Goal: Answer question/provide support: Share knowledge or assist other users

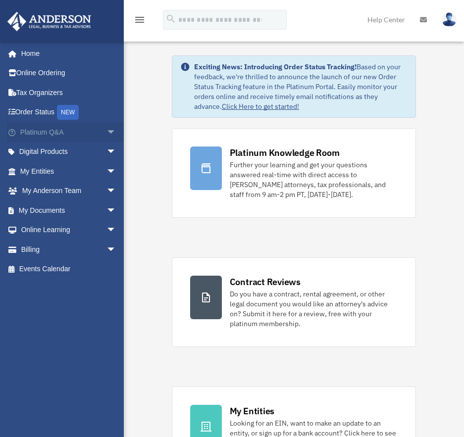
click at [58, 135] on link "Platinum Q&A arrow_drop_down" at bounding box center [69, 132] width 124 height 20
click at [106, 133] on span "arrow_drop_down" at bounding box center [116, 132] width 20 height 20
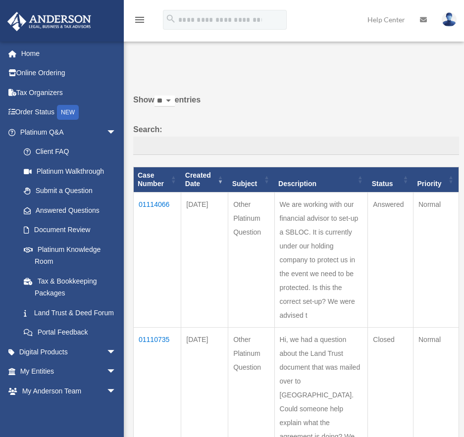
click at [164, 206] on td "01114066" at bounding box center [158, 260] width 48 height 135
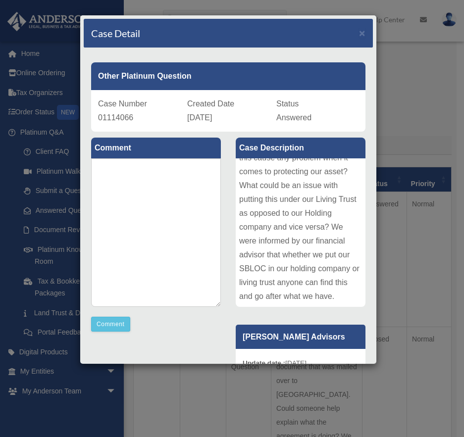
scroll to position [150, 0]
click at [228, 324] on div "[PERSON_NAME] Advisors Update date : [DATE]" at bounding box center [300, 417] width 145 height 198
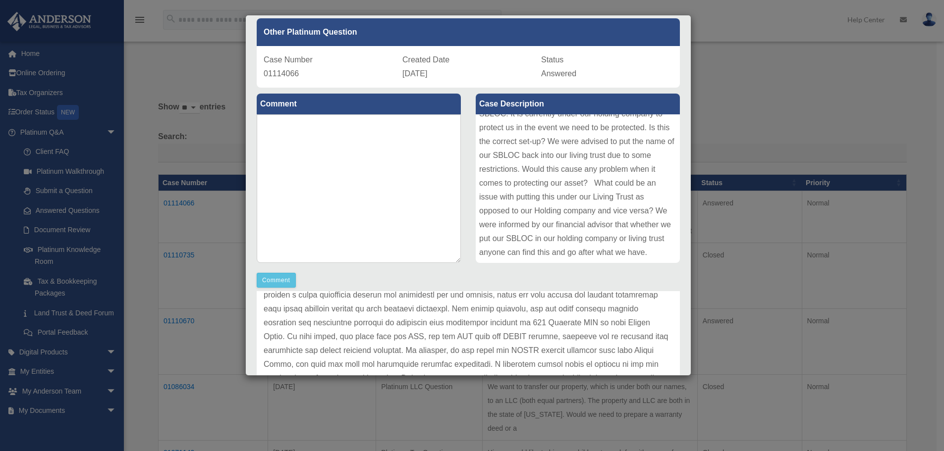
scroll to position [39, 0]
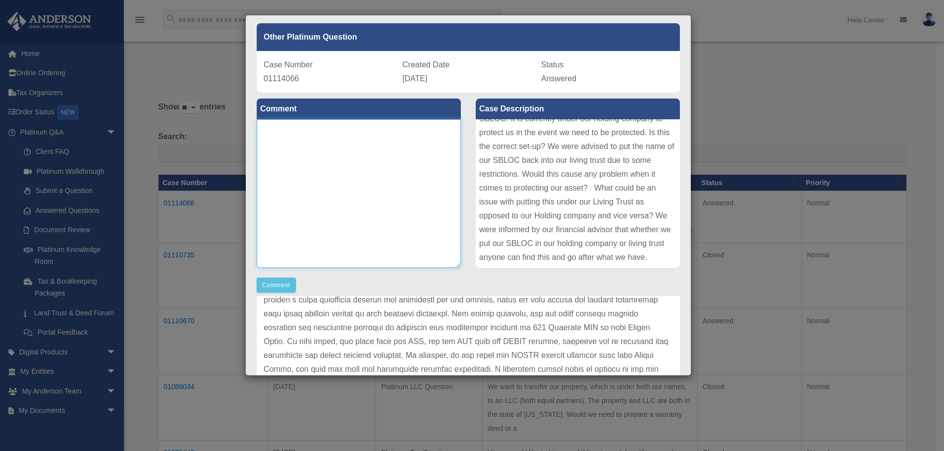
click at [328, 142] on textarea at bounding box center [359, 193] width 204 height 149
drag, startPoint x: 331, startPoint y: 139, endPoint x: 336, endPoint y: 131, distance: 9.3
click at [336, 131] on textarea "**********" at bounding box center [359, 193] width 204 height 149
type textarea "**********"
click at [273, 284] on button "Comment" at bounding box center [276, 285] width 39 height 15
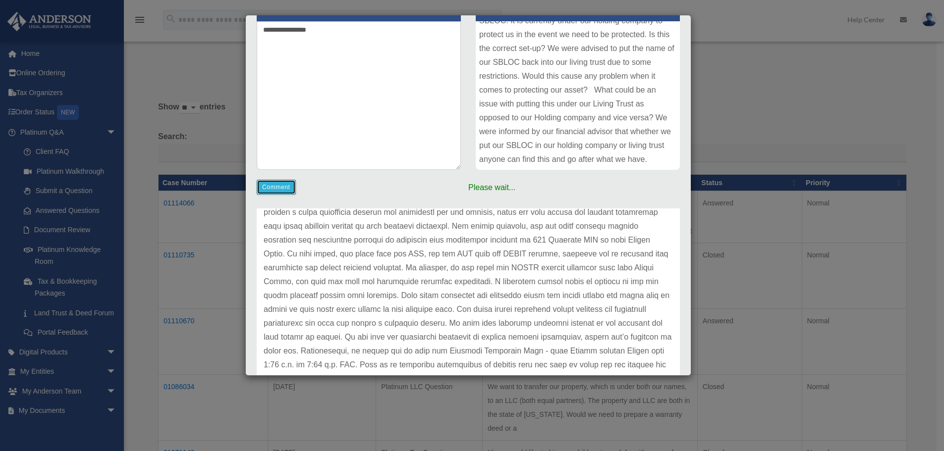
scroll to position [138, 0]
click at [464, 248] on p at bounding box center [468, 281] width 409 height 208
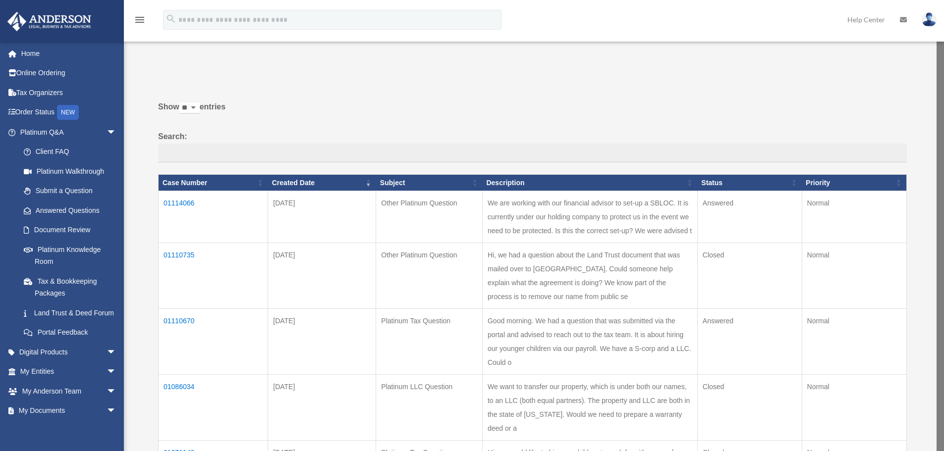
click at [185, 202] on td "01114066" at bounding box center [212, 217] width 109 height 52
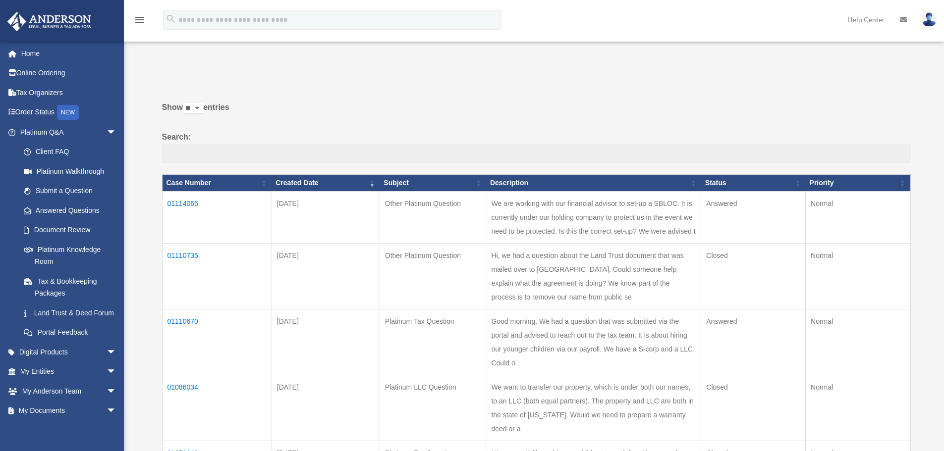
click at [176, 200] on td "01114066" at bounding box center [216, 217] width 109 height 52
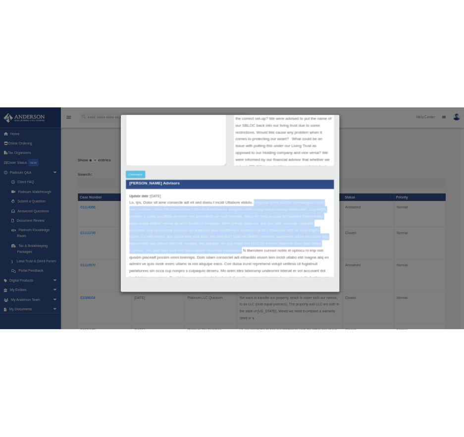
scroll to position [149, 0]
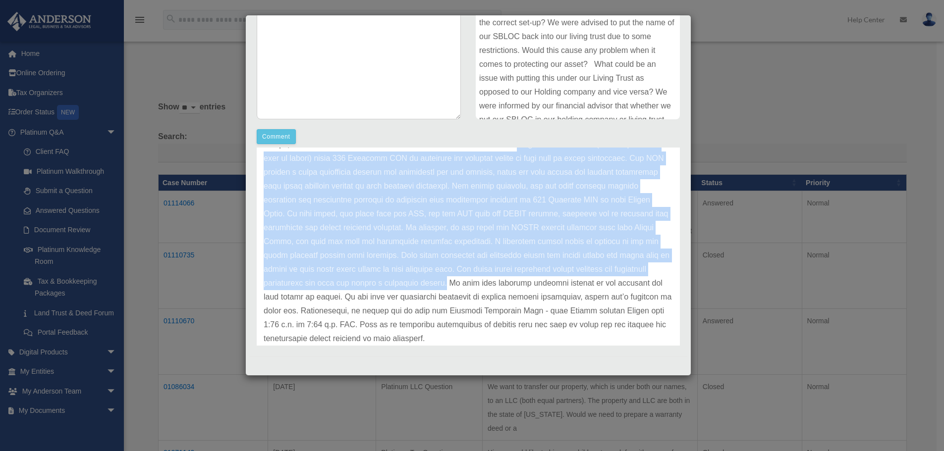
drag, startPoint x: 532, startPoint y: 193, endPoint x: 467, endPoint y: 278, distance: 107.5
click at [464, 278] on p at bounding box center [468, 242] width 409 height 208
copy p "Placing your SBLOC (securities-based line of credit) under 803 Holdings LLC is …"
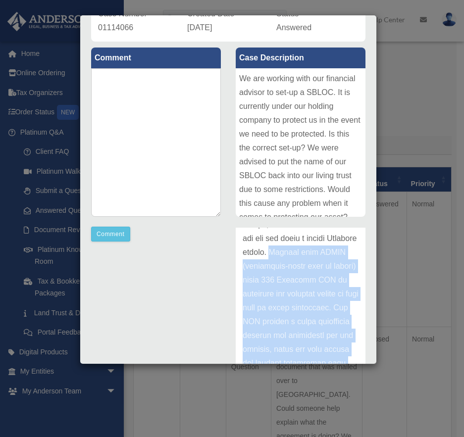
scroll to position [0, 0]
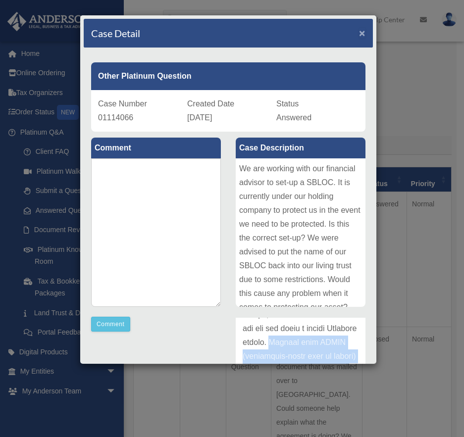
click at [359, 32] on span "×" at bounding box center [362, 32] width 6 height 11
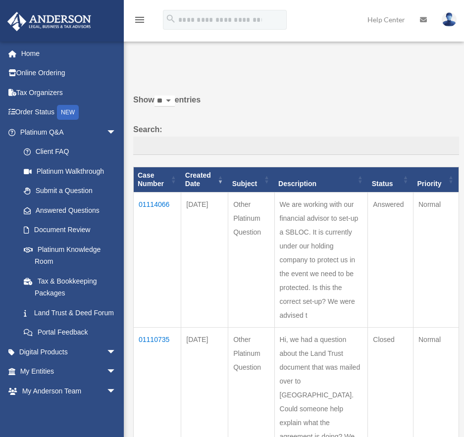
click at [452, 19] on img at bounding box center [449, 19] width 15 height 14
click at [342, 101] on label "Show ** ** ** *** entries" at bounding box center [296, 105] width 326 height 24
click at [175, 101] on select "** ** ** ***" at bounding box center [165, 101] width 20 height 11
